Goal: Information Seeking & Learning: Learn about a topic

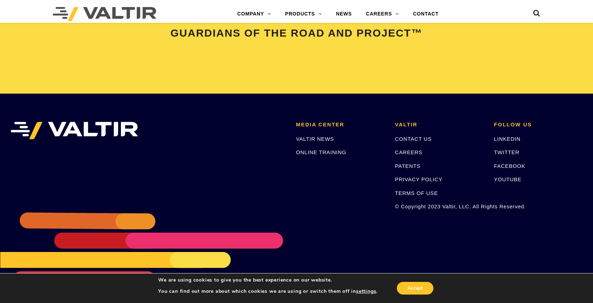
scroll to position [1485, 0]
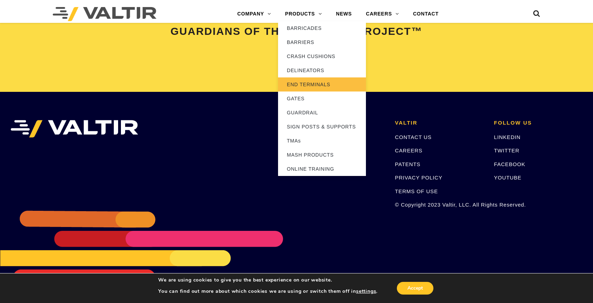
click at [317, 80] on link "END TERMINALS" at bounding box center [322, 84] width 88 height 14
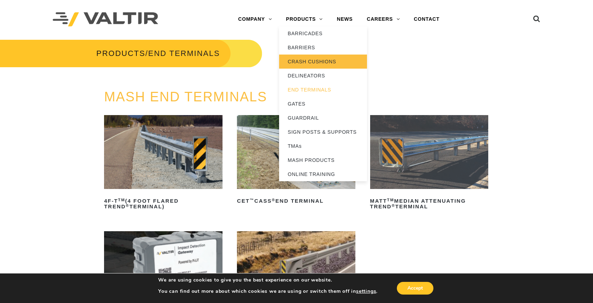
click at [323, 62] on link "CRASH CUSHIONS" at bounding box center [323, 62] width 88 height 14
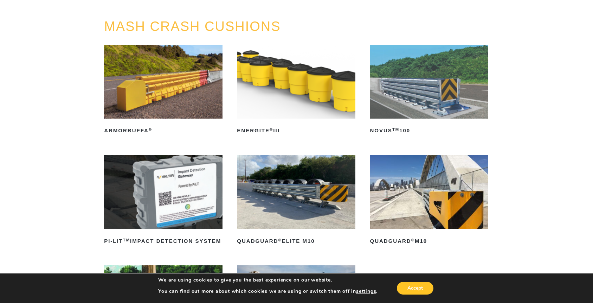
scroll to position [35, 0]
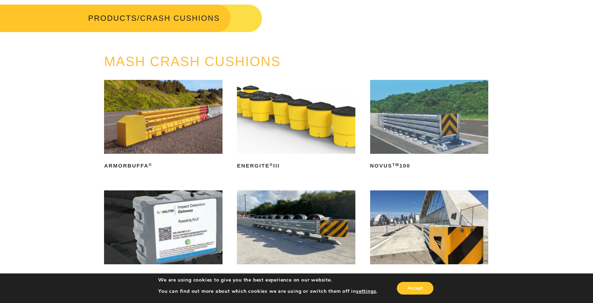
click at [303, 133] on img at bounding box center [296, 117] width 119 height 74
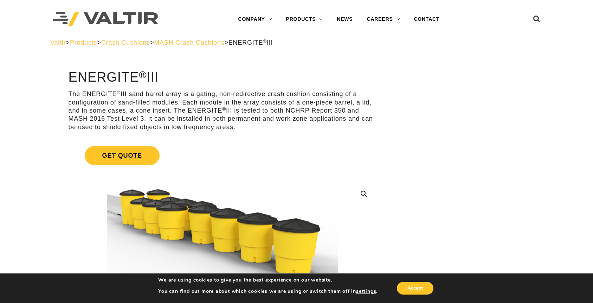
click at [224, 43] on span "MASH Crash Cushions" at bounding box center [189, 42] width 70 height 7
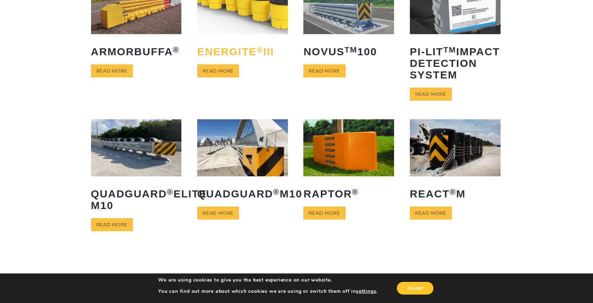
scroll to position [106, 0]
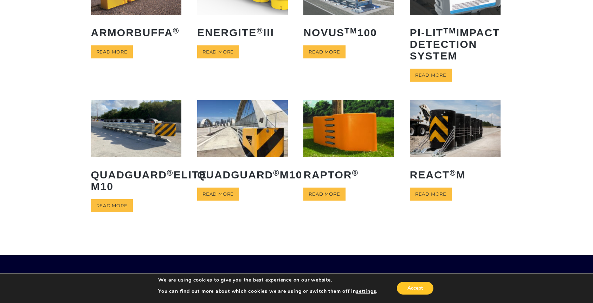
click at [247, 145] on img at bounding box center [242, 128] width 91 height 57
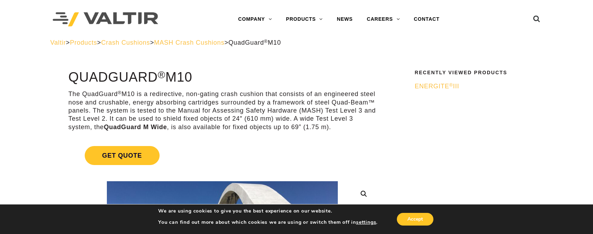
click at [218, 43] on span "MASH Crash Cushions" at bounding box center [189, 42] width 70 height 7
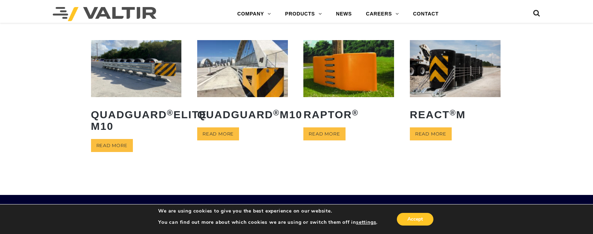
scroll to position [176, 0]
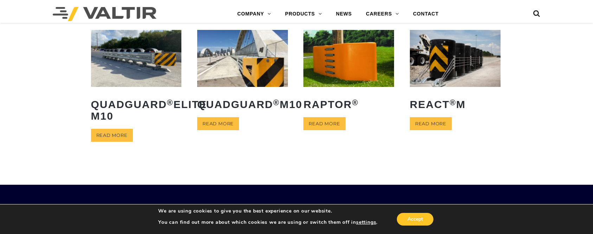
click at [449, 71] on img at bounding box center [455, 58] width 91 height 57
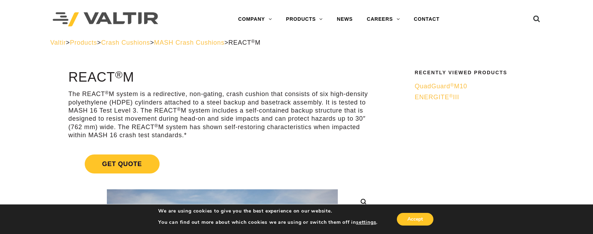
click at [224, 42] on span "MASH Crash Cushions" at bounding box center [189, 42] width 70 height 7
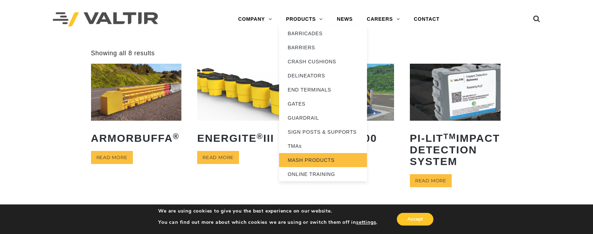
click at [295, 158] on link "MASH PRODUCTS" at bounding box center [323, 160] width 88 height 14
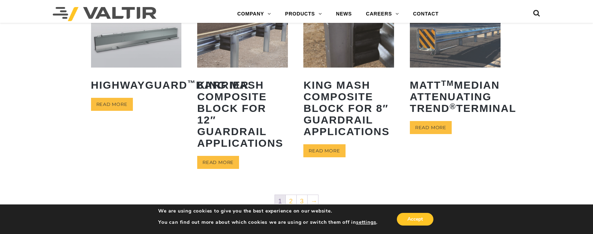
scroll to position [422, 0]
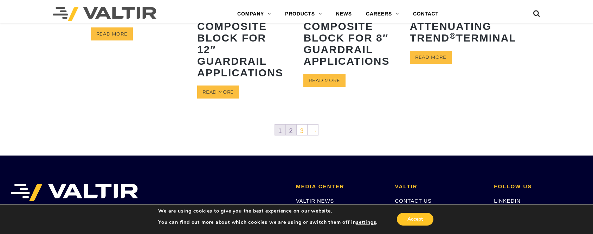
click at [289, 130] on link "2" at bounding box center [291, 129] width 11 height 11
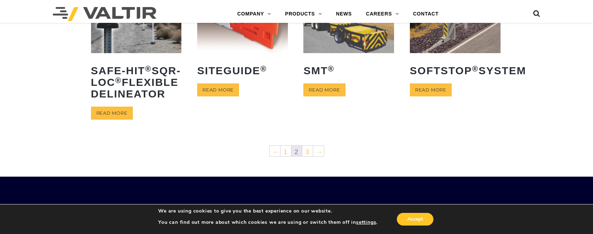
scroll to position [387, 0]
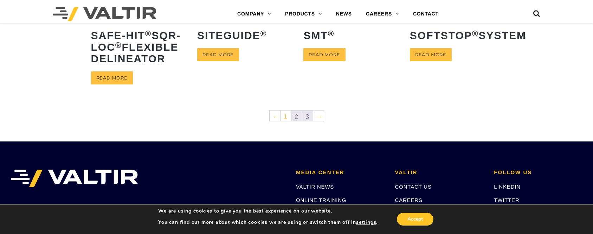
click at [306, 121] on link "3" at bounding box center [307, 115] width 11 height 11
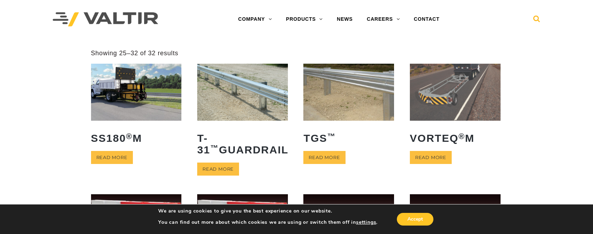
click at [534, 19] on icon at bounding box center [537, 20] width 7 height 11
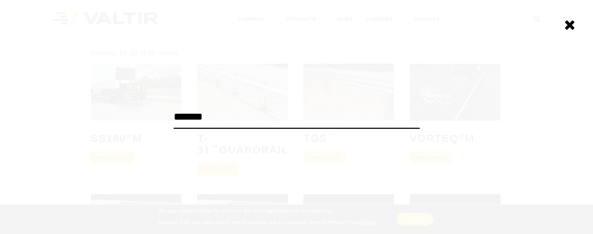
type input "*******"
click input "******" at bounding box center [0, 0] width 0 height 0
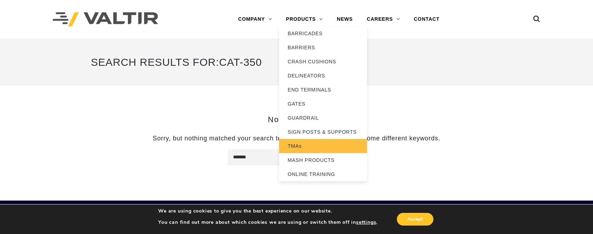
click at [314, 148] on link "TMAs" at bounding box center [323, 146] width 88 height 14
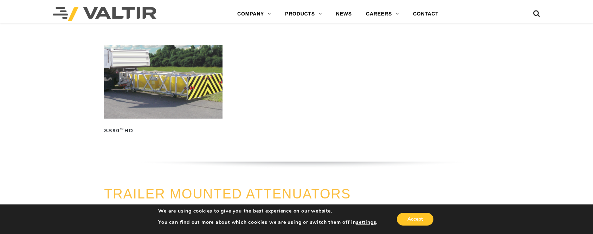
scroll to position [457, 0]
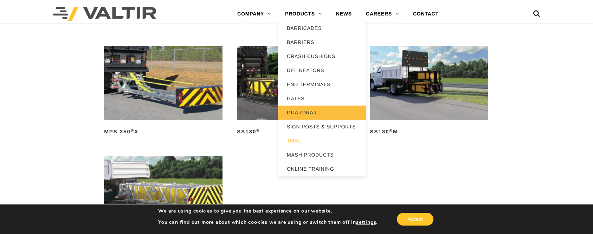
click at [307, 111] on link "GUARDRAIL" at bounding box center [322, 113] width 88 height 14
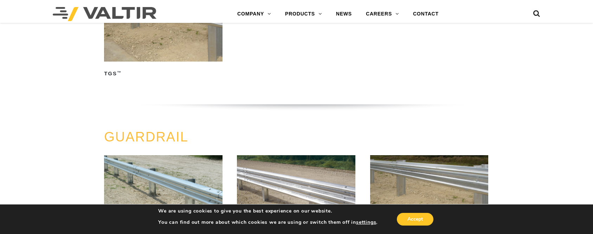
scroll to position [141, 0]
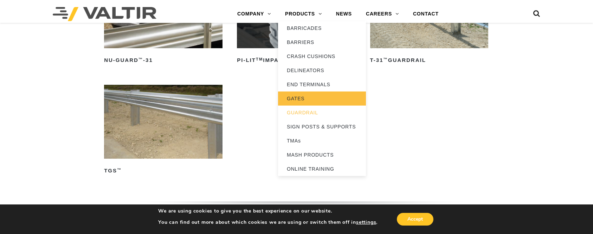
click at [297, 98] on link "GATES" at bounding box center [322, 98] width 88 height 14
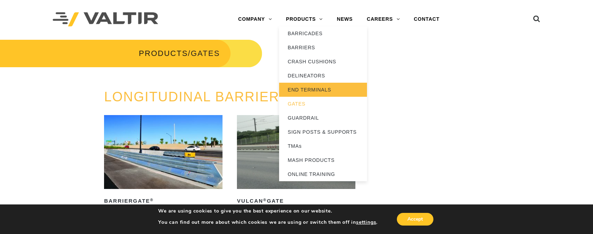
click at [309, 89] on link "END TERMINALS" at bounding box center [323, 90] width 88 height 14
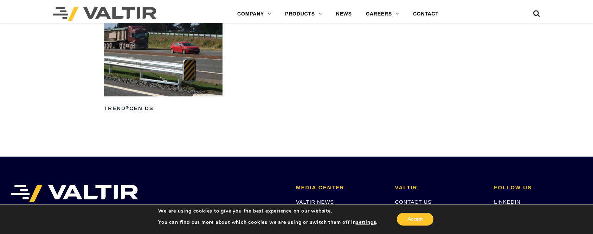
scroll to position [1020, 0]
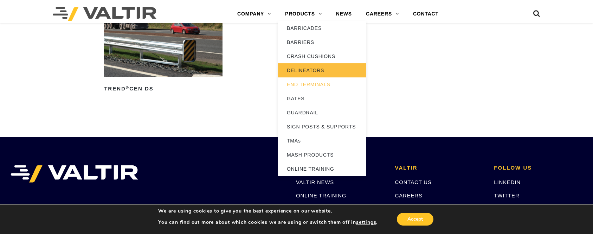
click at [303, 66] on link "DELINEATORS" at bounding box center [322, 70] width 88 height 14
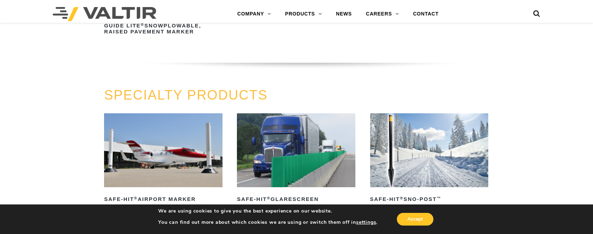
scroll to position [422, 0]
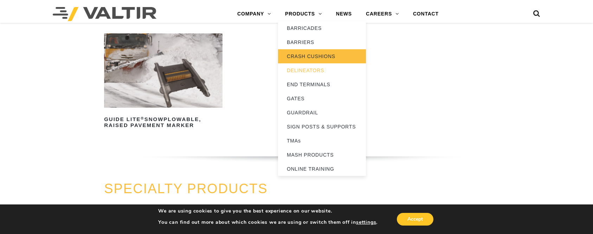
click at [301, 55] on link "CRASH CUSHIONS" at bounding box center [322, 56] width 88 height 14
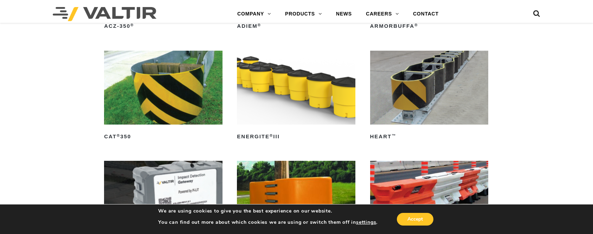
scroll to position [1829, 0]
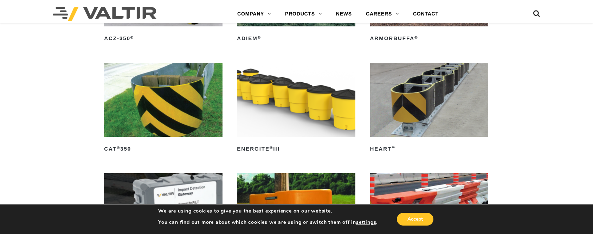
click at [149, 117] on img at bounding box center [163, 100] width 119 height 74
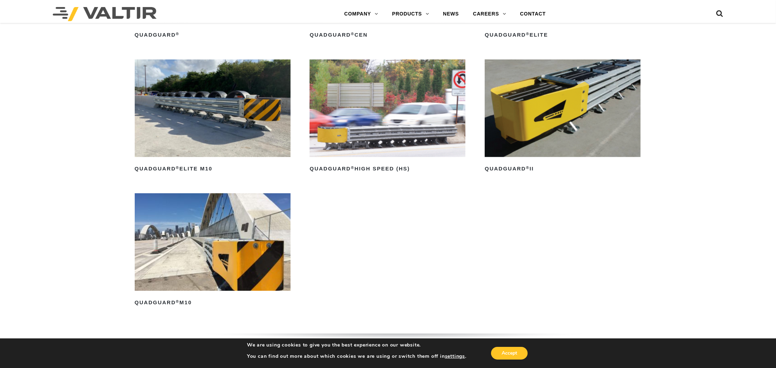
scroll to position [666, 0]
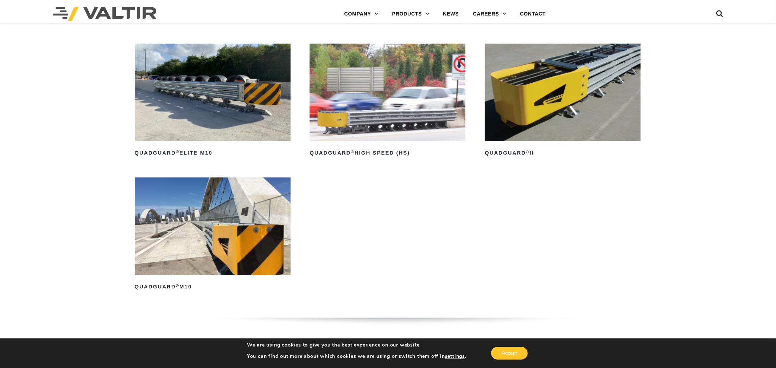
click at [564, 102] on img at bounding box center [563, 92] width 156 height 97
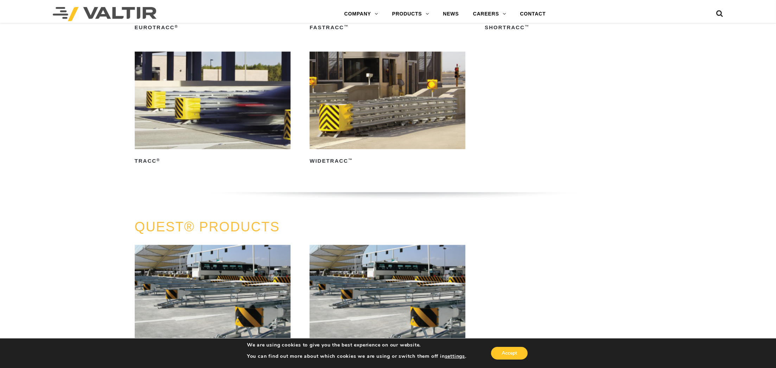
scroll to position [1448, 0]
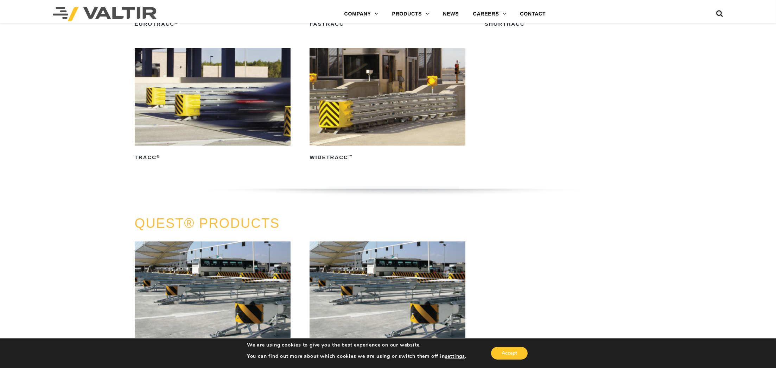
click at [184, 97] on img at bounding box center [213, 96] width 156 height 97
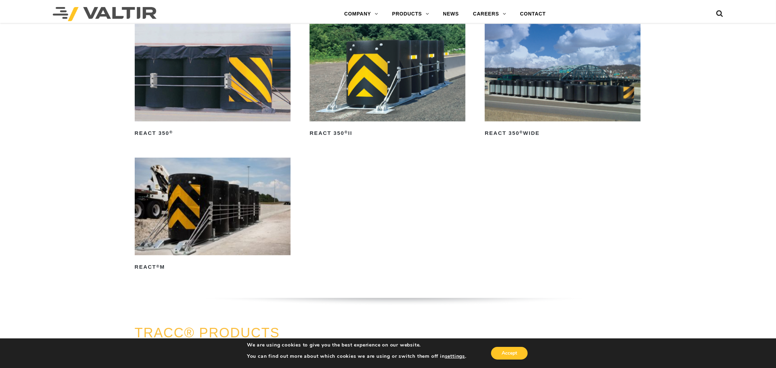
scroll to position [1020, 0]
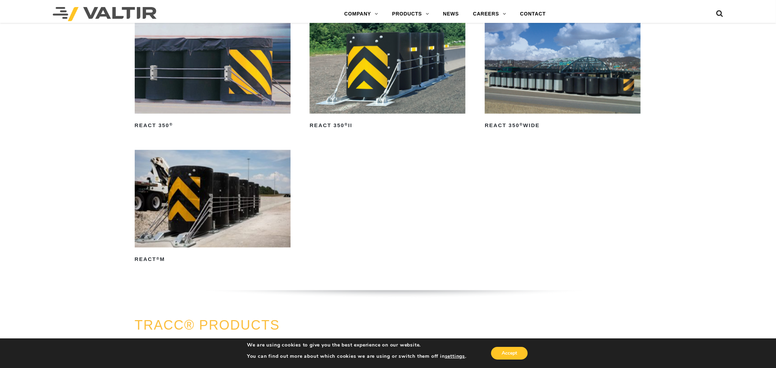
click at [234, 74] on img at bounding box center [213, 64] width 156 height 97
click at [373, 66] on img at bounding box center [387, 64] width 156 height 97
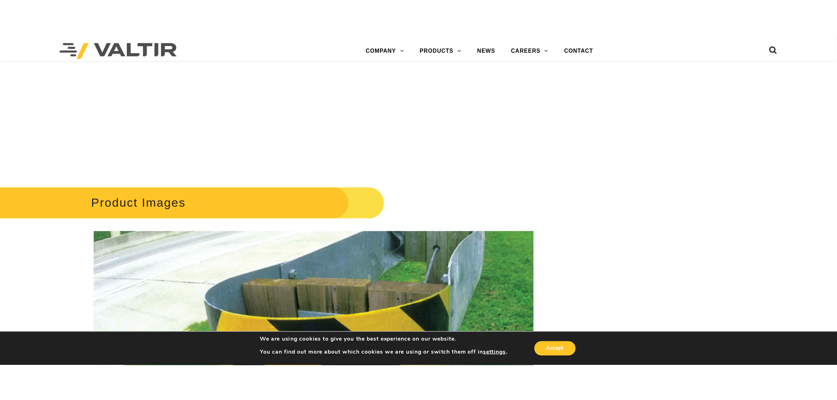
scroll to position [697, 0]
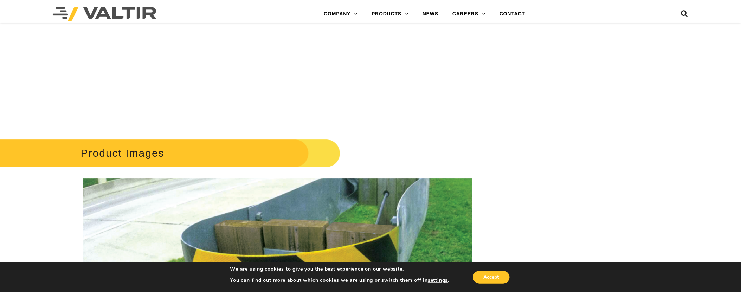
click at [152, 152] on h2 "Product Images" at bounding box center [154, 153] width 371 height 33
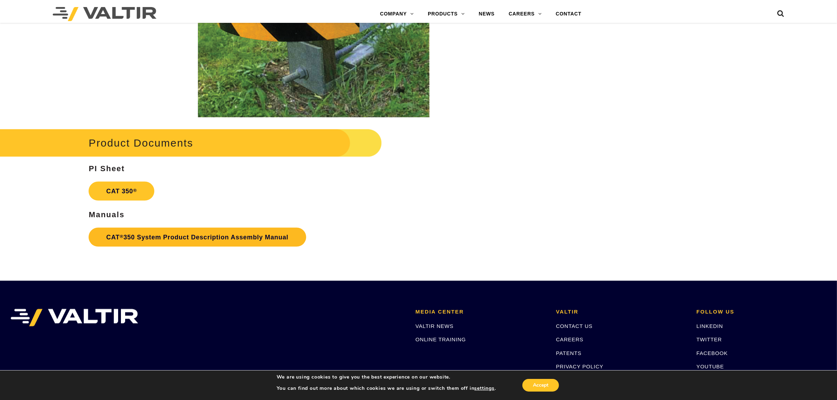
scroll to position [1397, 0]
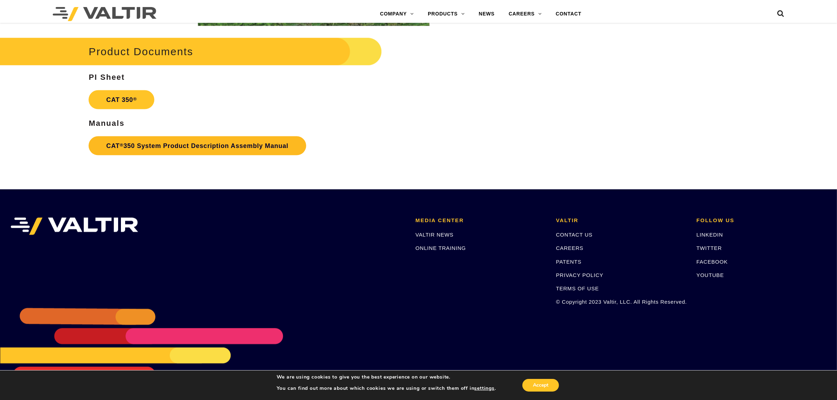
click at [257, 144] on link "CAT ® 350 System Product Description Assembly Manual" at bounding box center [197, 145] width 217 height 19
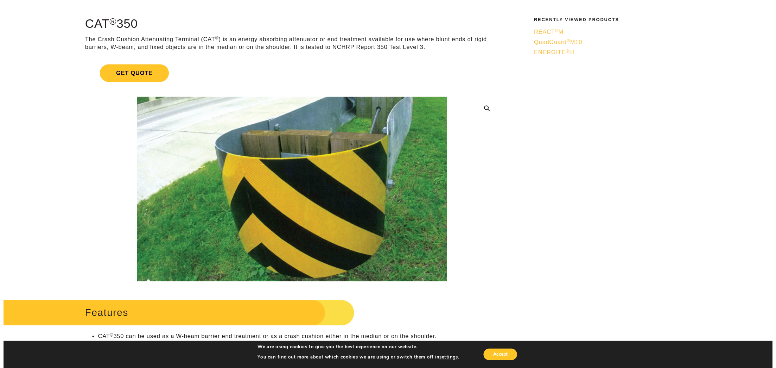
scroll to position [0, 0]
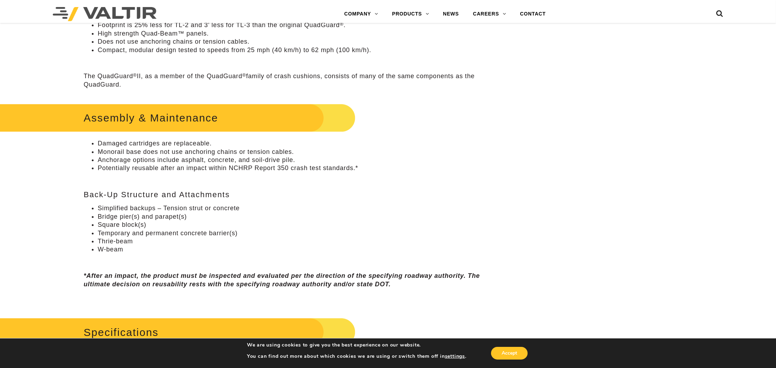
scroll to position [264, 0]
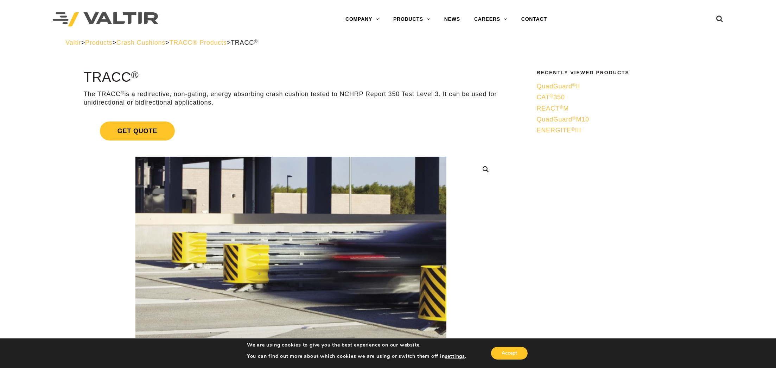
drag, startPoint x: 40, startPoint y: 74, endPoint x: 43, endPoint y: 71, distance: 4.5
click at [226, 45] on span "TRACC® Products" at bounding box center [197, 42] width 57 height 7
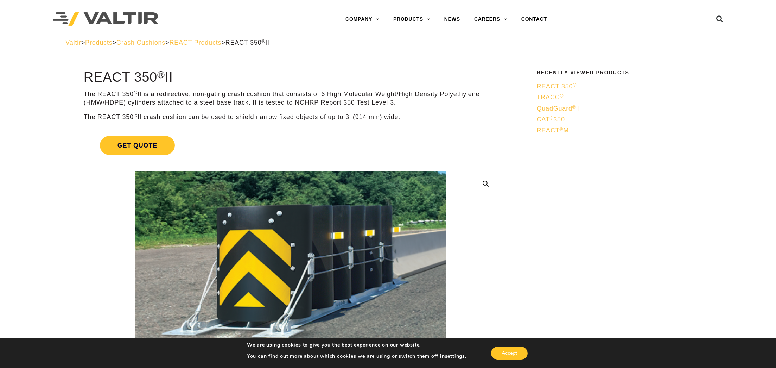
drag, startPoint x: 736, startPoint y: 136, endPoint x: 729, endPoint y: 133, distance: 7.9
